Goal: Navigation & Orientation: Find specific page/section

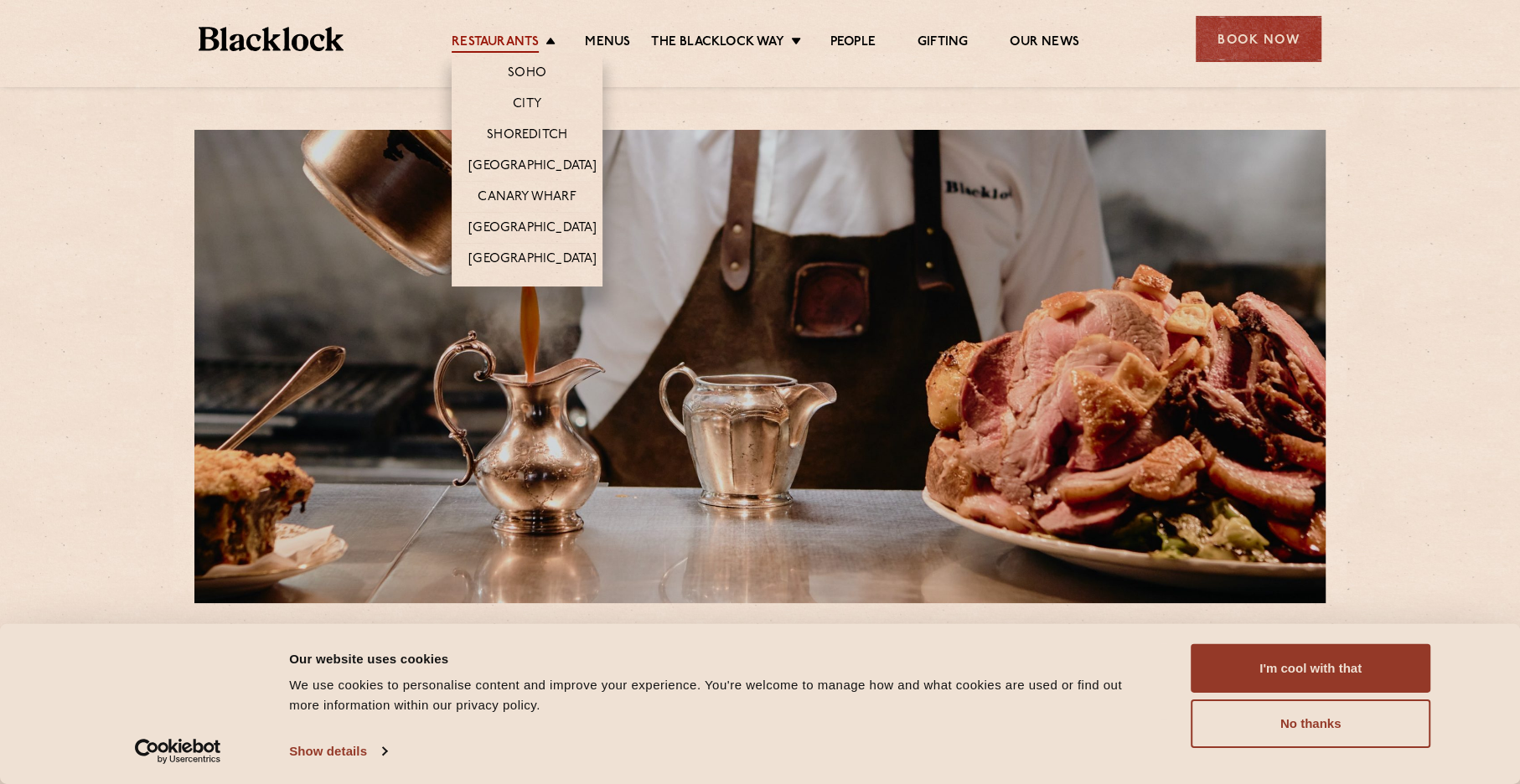
click at [502, 36] on link "Restaurants" at bounding box center [495, 44] width 87 height 18
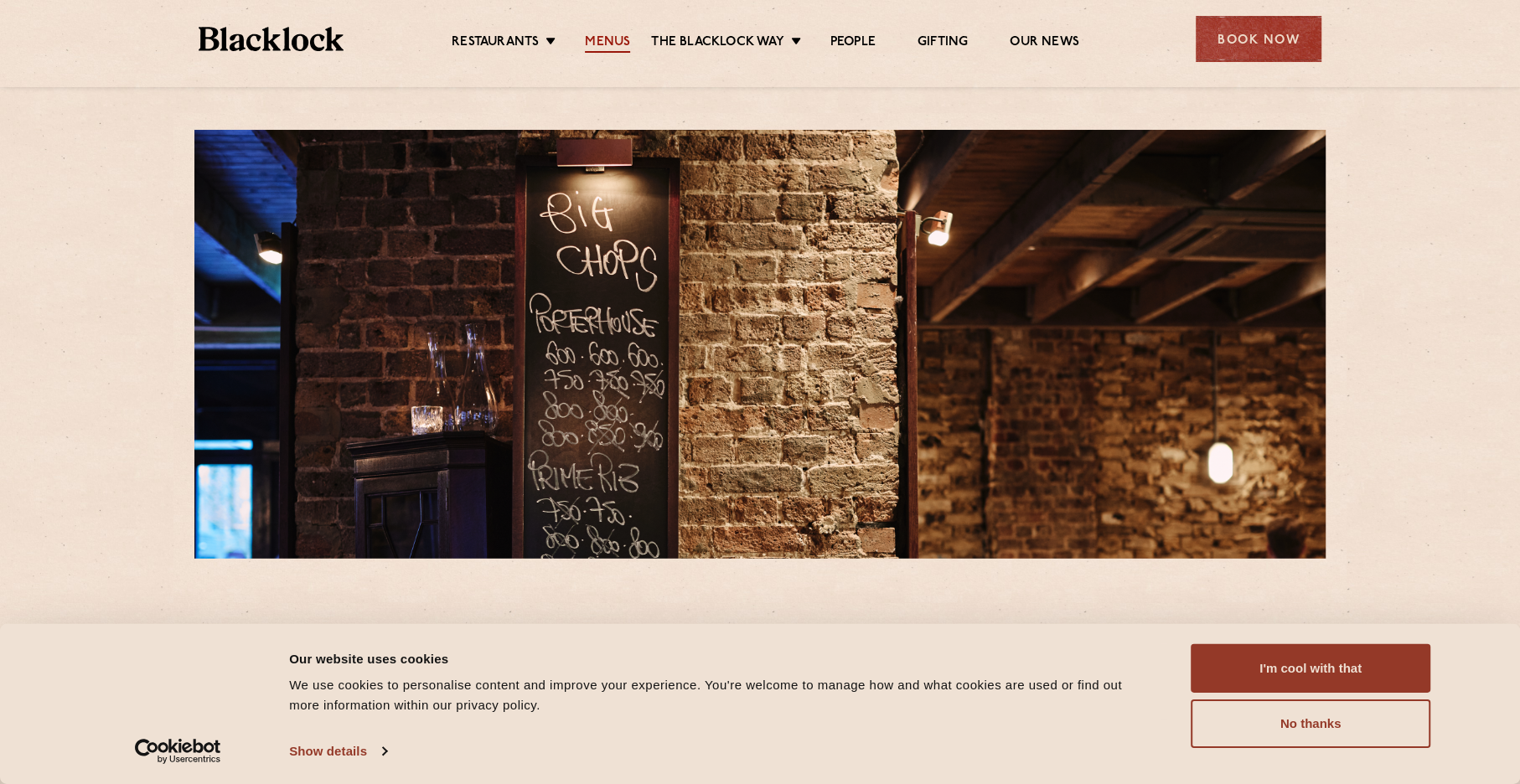
click at [599, 38] on link "Menus" at bounding box center [608, 44] width 45 height 18
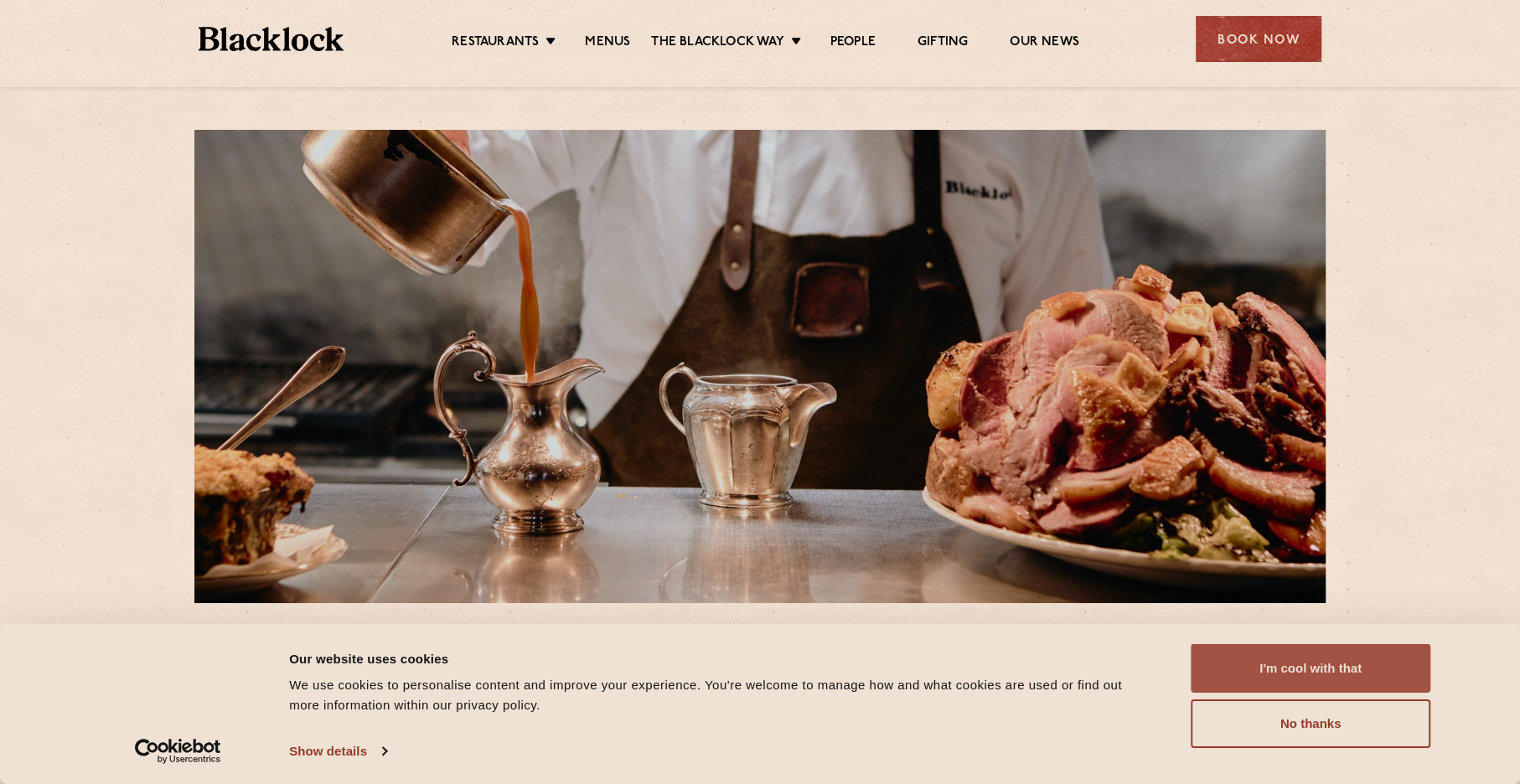
click at [1253, 663] on button "I'm cool with that" at bounding box center [1310, 669] width 240 height 49
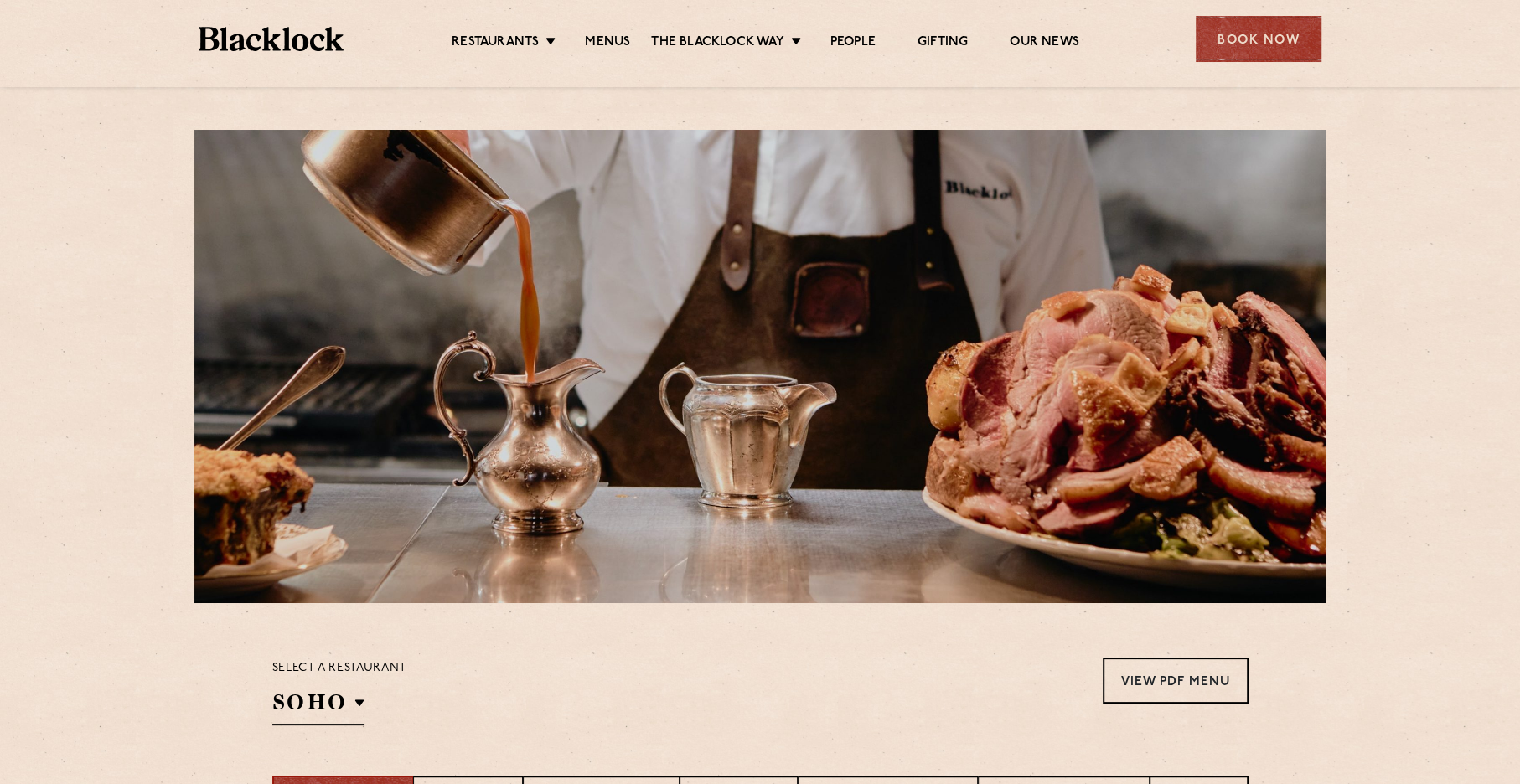
scroll to position [419, 0]
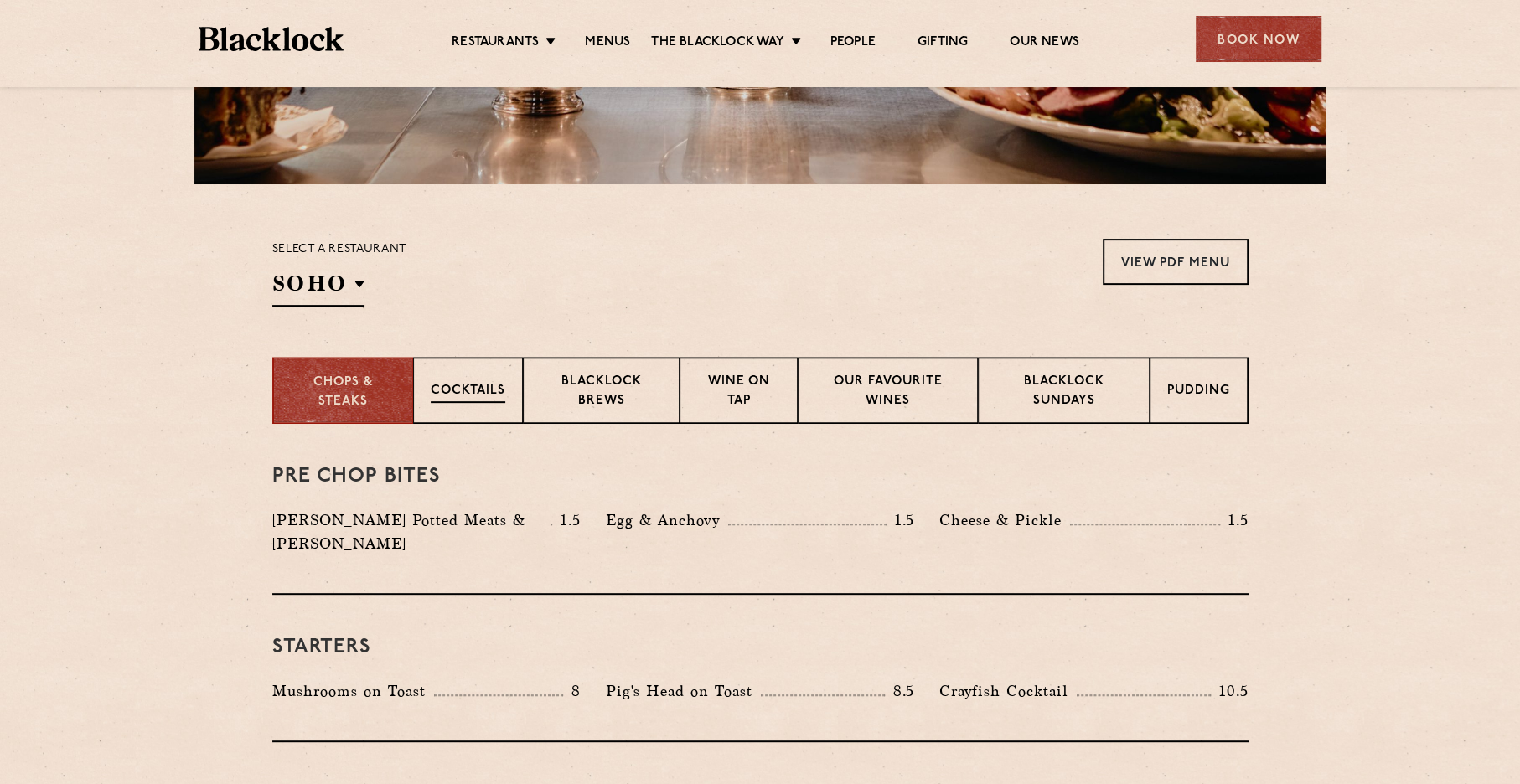
click at [454, 389] on p "Cocktails" at bounding box center [468, 392] width 74 height 21
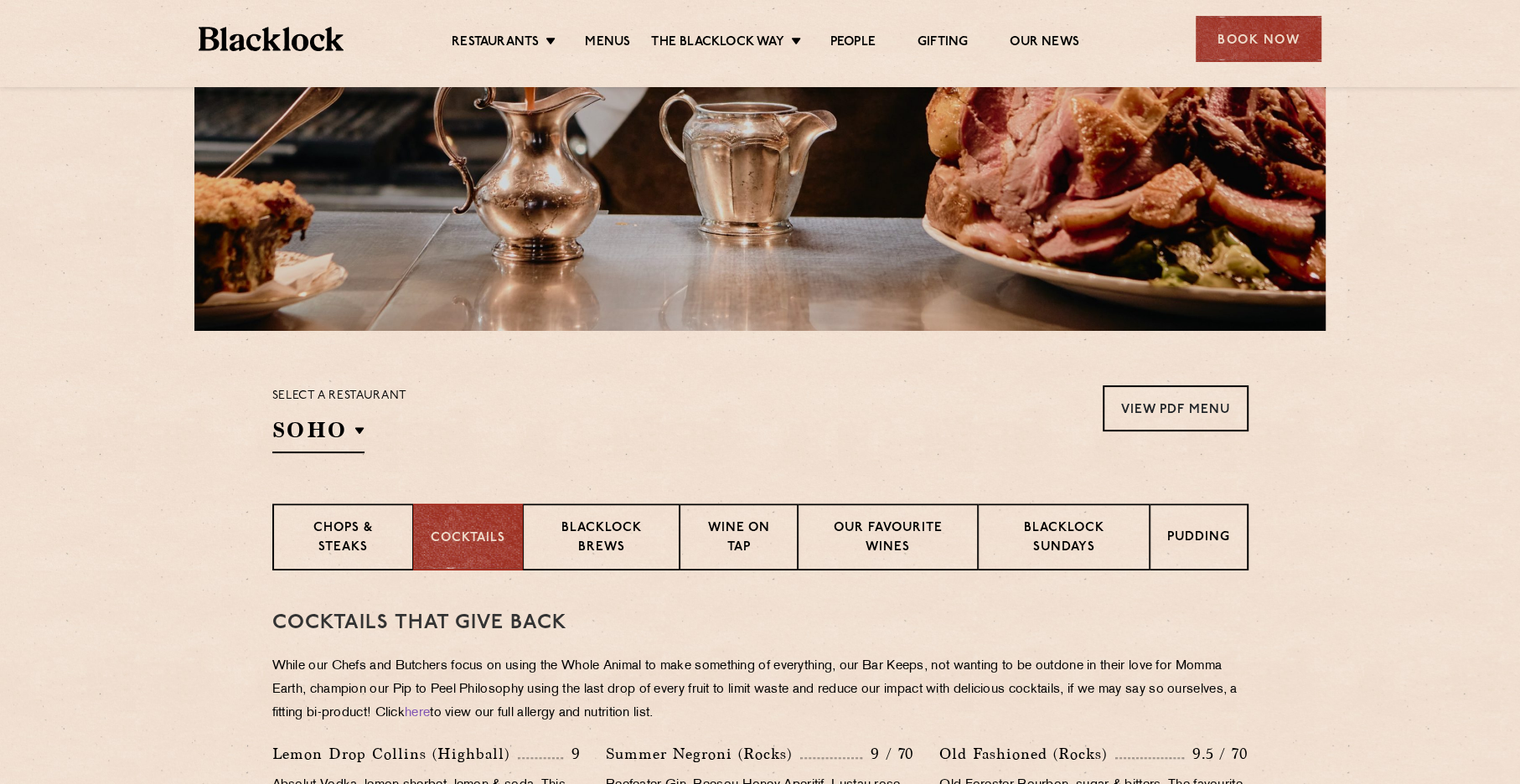
scroll to position [0, 0]
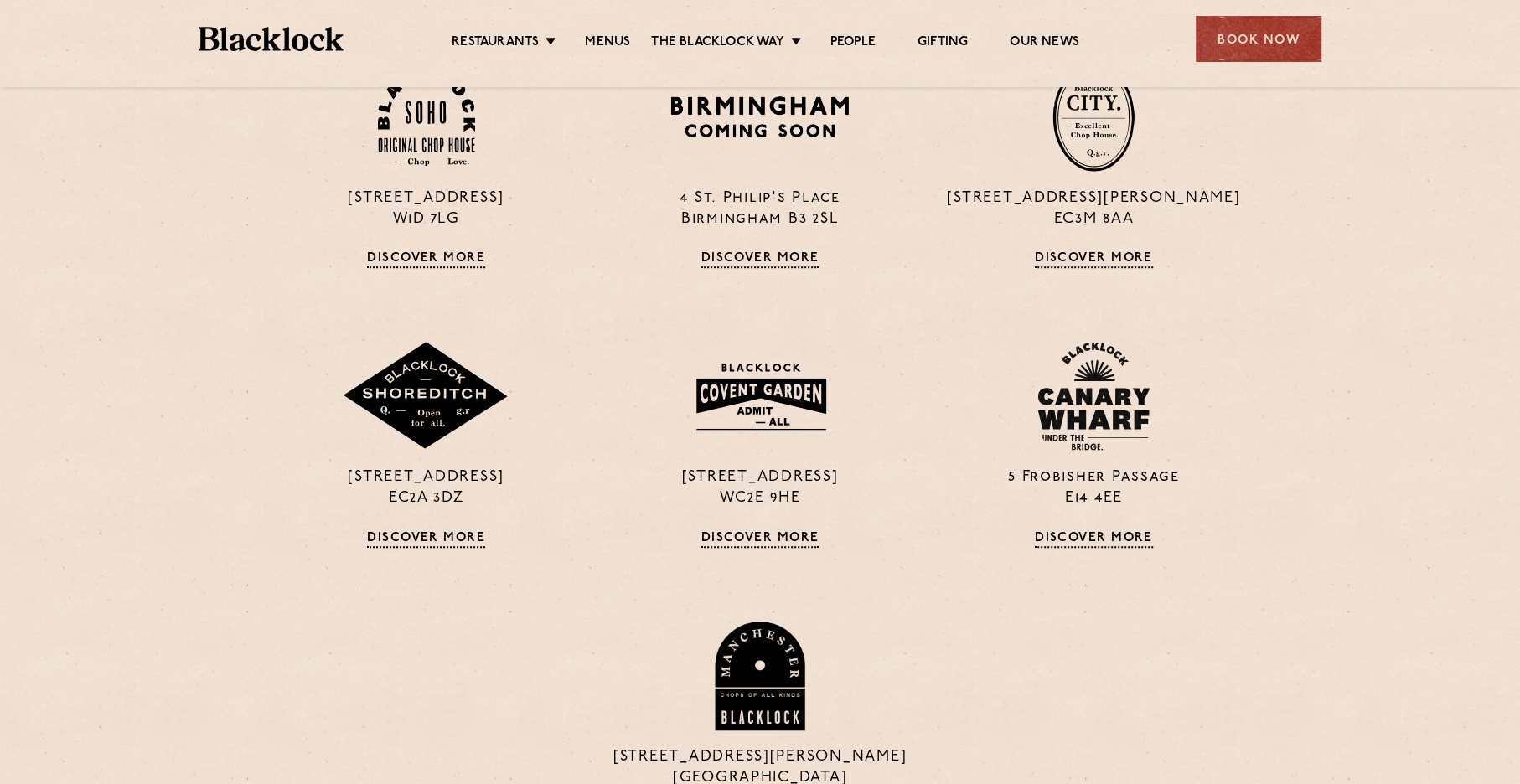
scroll to position [671, 0]
